Goal: Find specific page/section

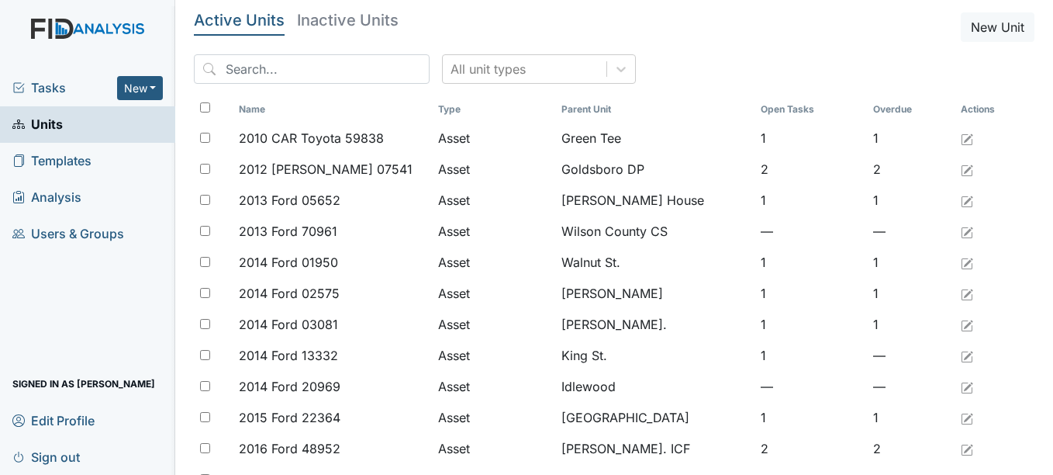
click at [75, 123] on link "Units" at bounding box center [87, 124] width 175 height 36
click at [473, 66] on div "All unit types" at bounding box center [488, 69] width 75 height 19
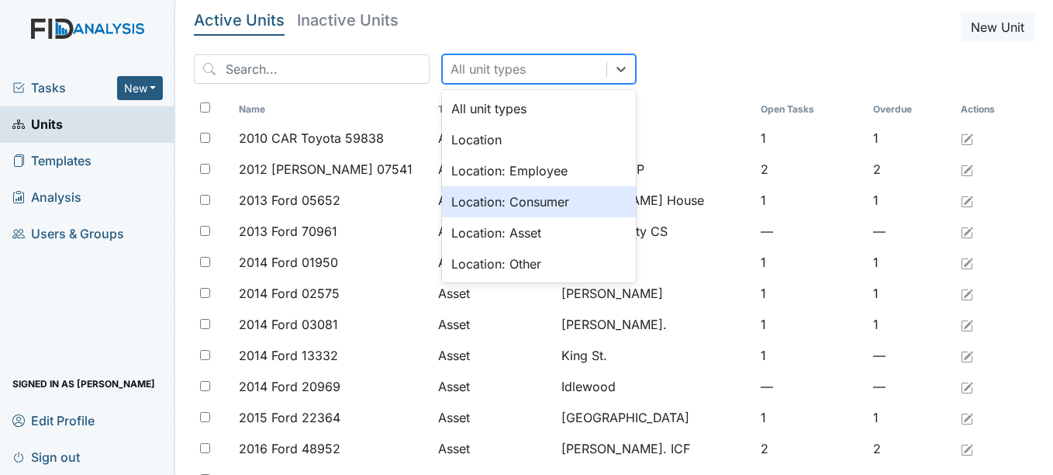
click at [500, 199] on div "Location: Consumer" at bounding box center [539, 201] width 194 height 31
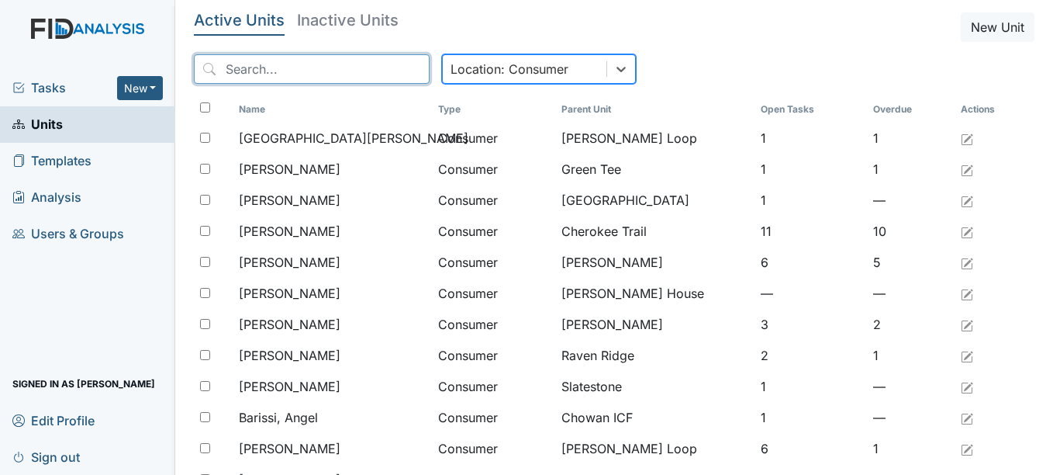
click at [303, 78] on input "search" at bounding box center [312, 68] width 236 height 29
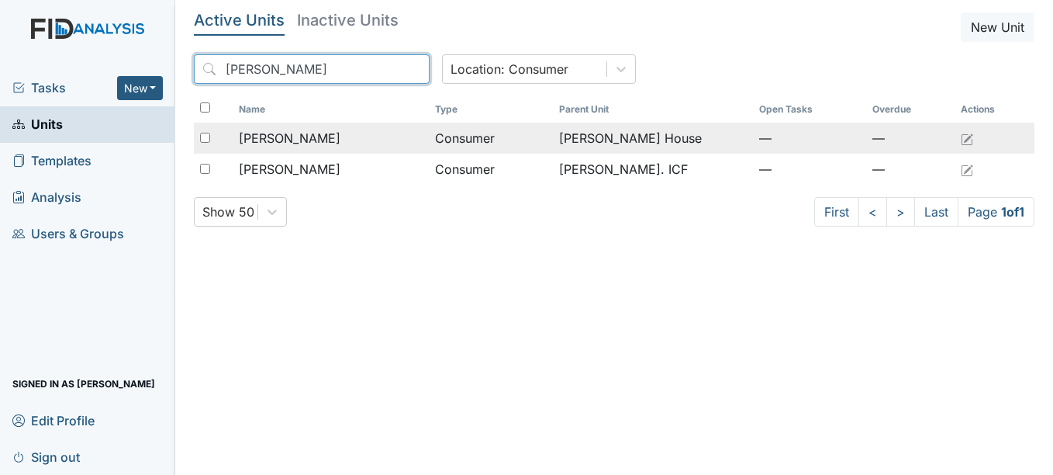
type input "leonard"
click at [339, 134] on span "Leonard, Christina" at bounding box center [290, 138] width 102 height 19
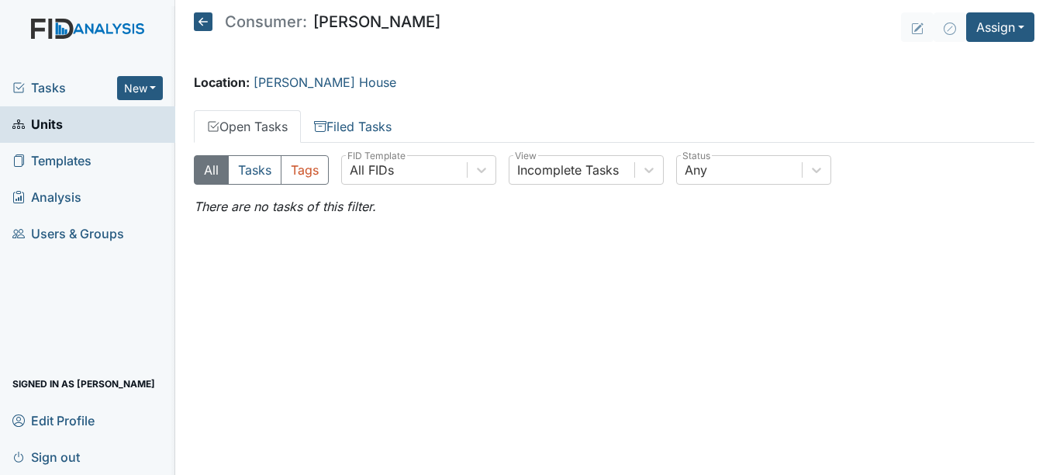
click at [209, 25] on icon at bounding box center [203, 21] width 19 height 19
